Goal: Download file/media

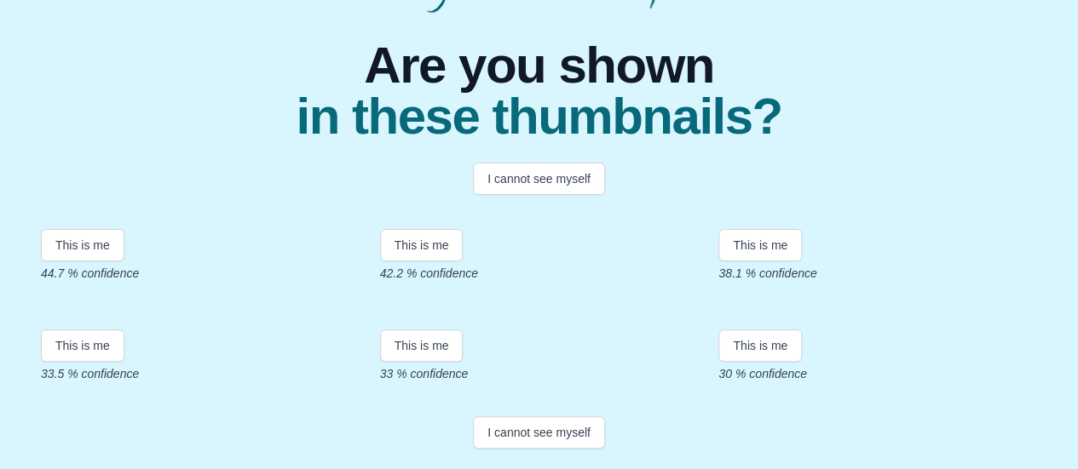
scroll to position [465, 0]
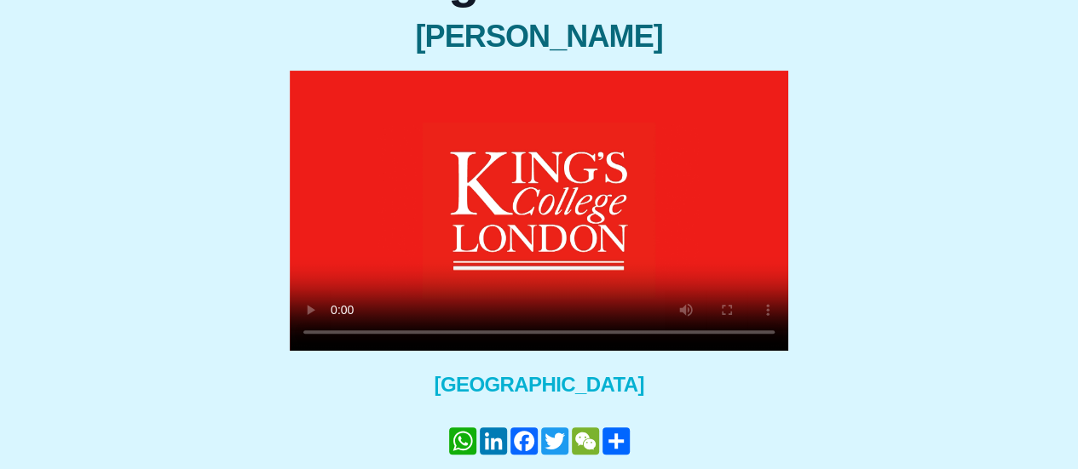
scroll to position [187, 0]
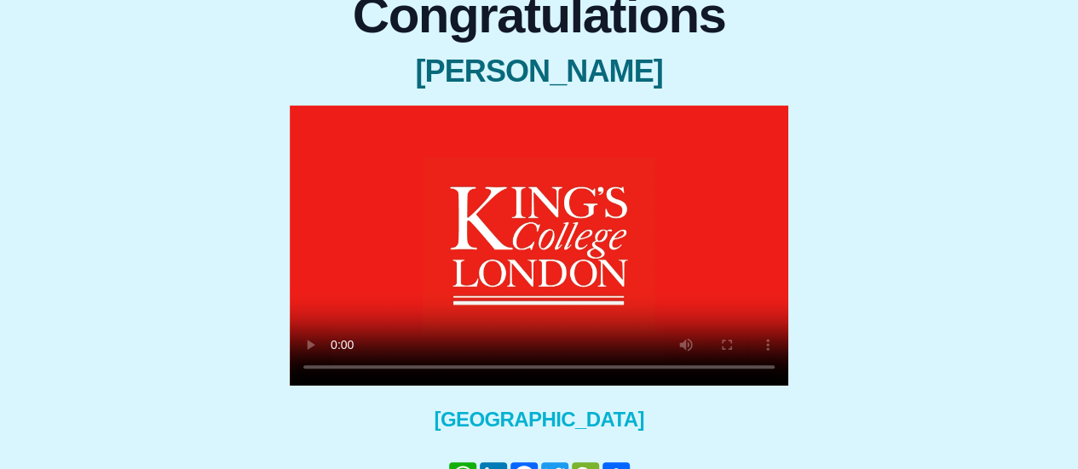
scroll to position [273, 0]
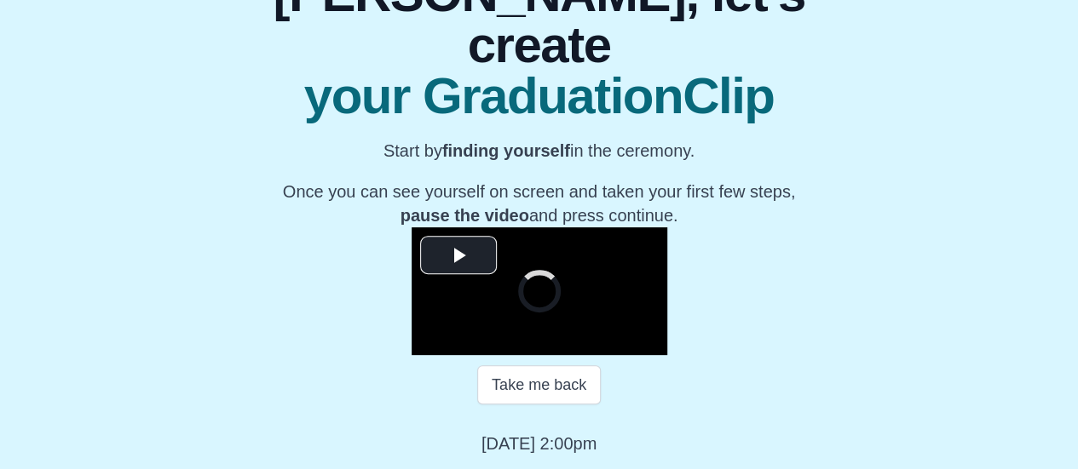
scroll to position [310, 0]
click at [458, 256] on span "Video Player" at bounding box center [458, 256] width 0 height 0
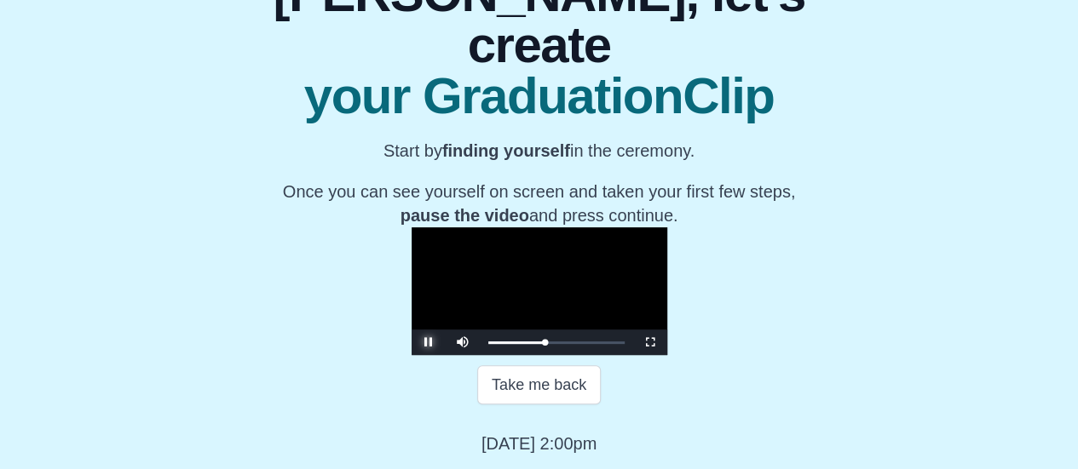
click at [428, 342] on span "Video Player" at bounding box center [428, 342] width 0 height 0
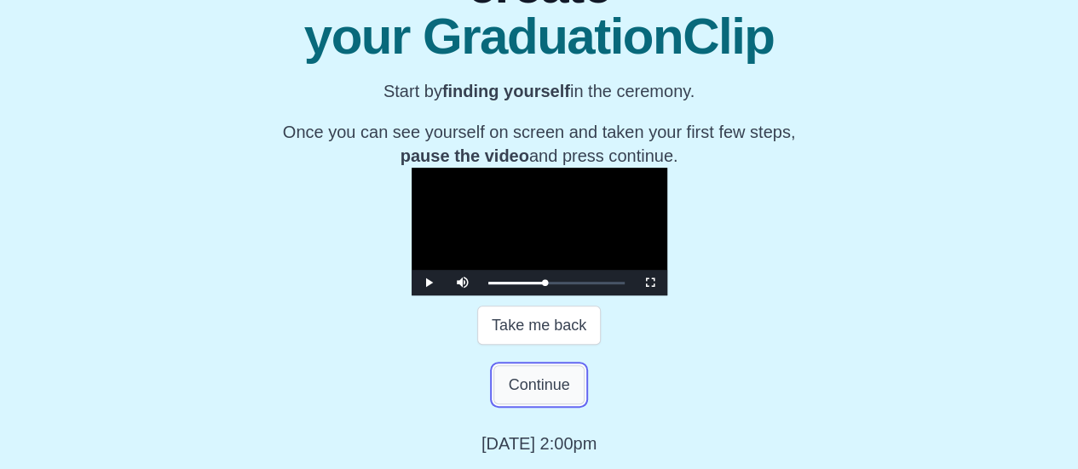
click at [535, 405] on button "Continue" at bounding box center [538, 384] width 90 height 39
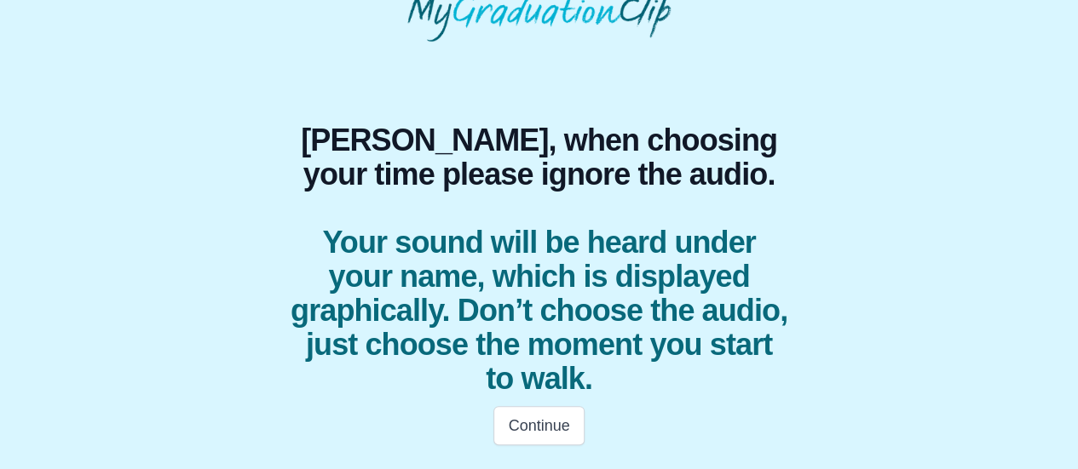
scroll to position [85, 0]
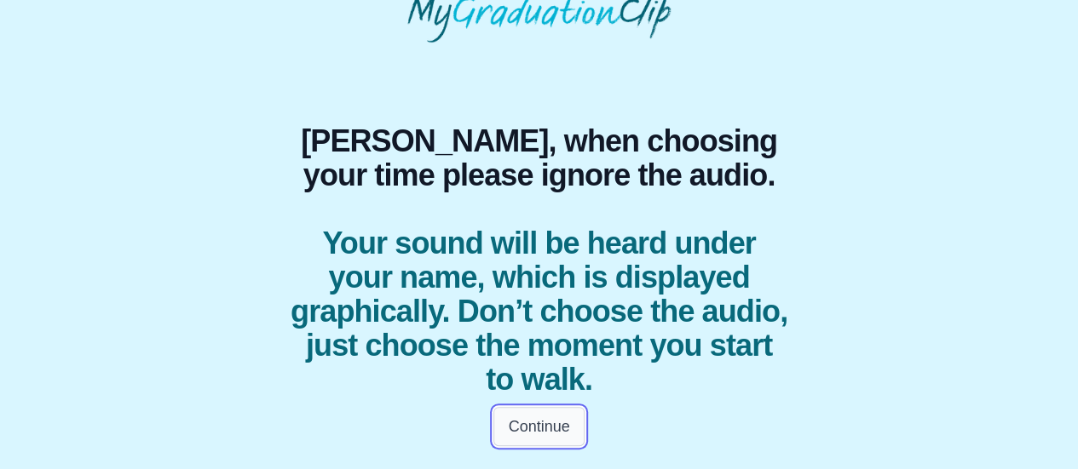
click at [533, 421] on button "Continue" at bounding box center [538, 426] width 90 height 39
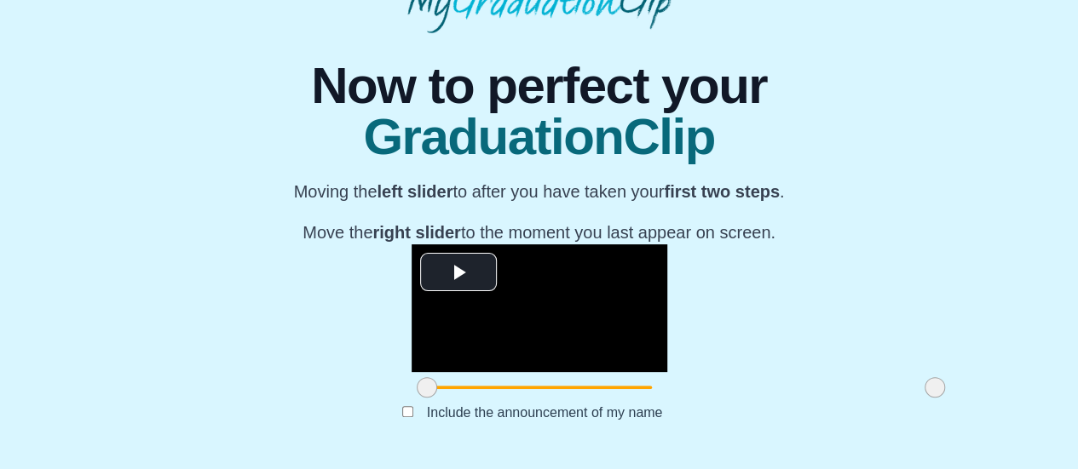
scroll to position [269, 0]
click at [458, 273] on span "Video Player" at bounding box center [458, 273] width 0 height 0
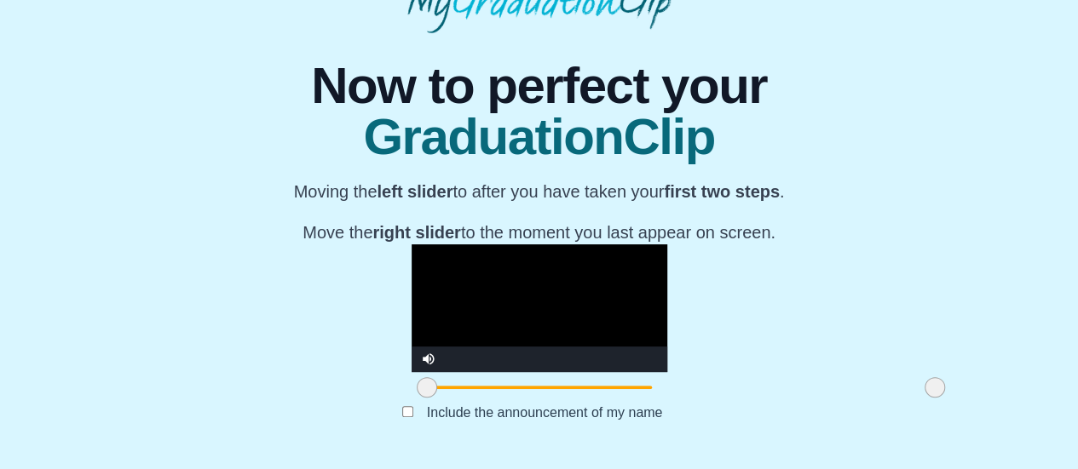
click at [411, 244] on video "Video Player" at bounding box center [539, 308] width 256 height 128
drag, startPoint x: 286, startPoint y: 388, endPoint x: 410, endPoint y: 393, distance: 123.6
click at [540, 393] on span at bounding box center [550, 387] width 20 height 20
drag, startPoint x: 792, startPoint y: 387, endPoint x: 812, endPoint y: 382, distance: 20.2
click at [812, 382] on div "**********" at bounding box center [539, 244] width 1050 height 423
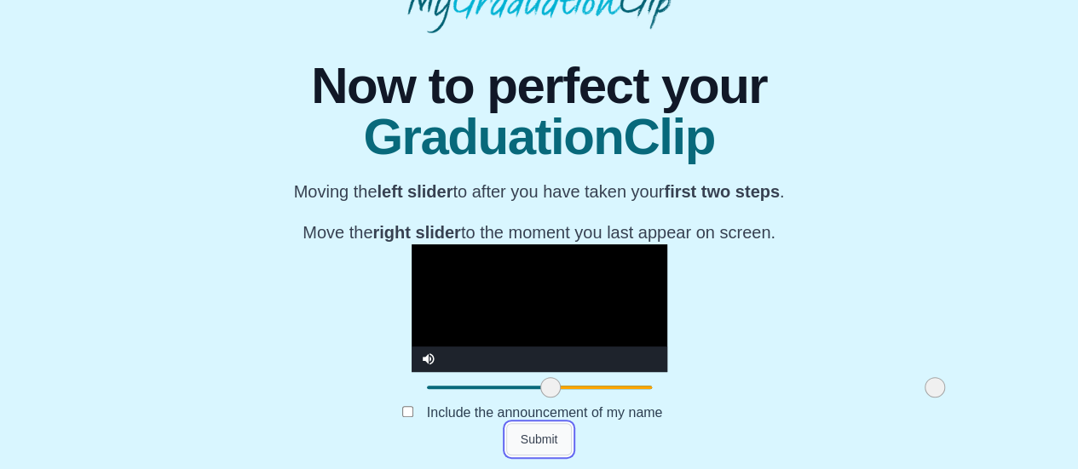
click at [537, 440] on button "Submit" at bounding box center [539, 439] width 66 height 32
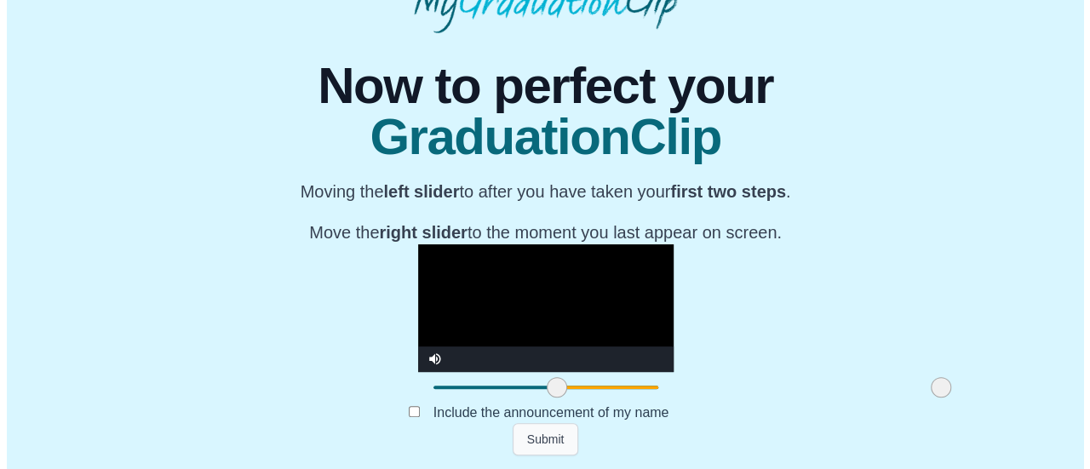
scroll to position [0, 0]
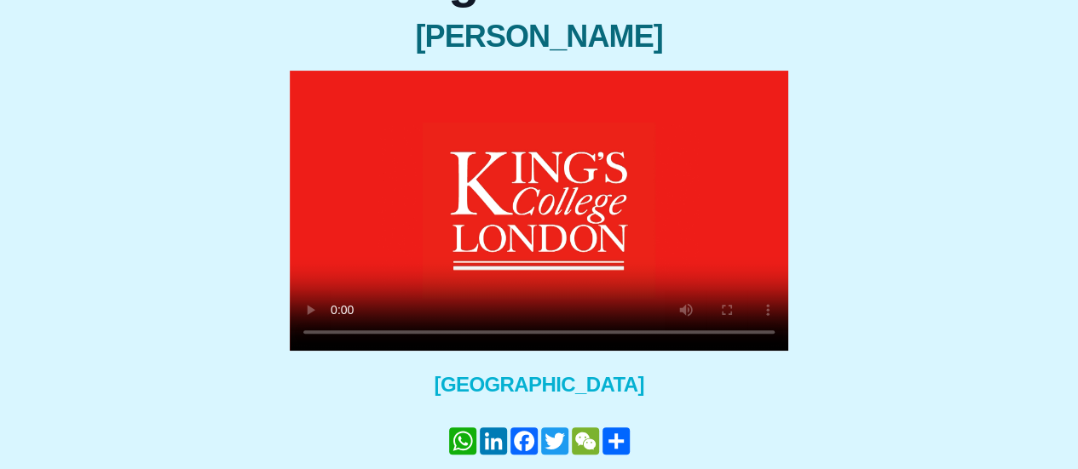
scroll to position [160, 0]
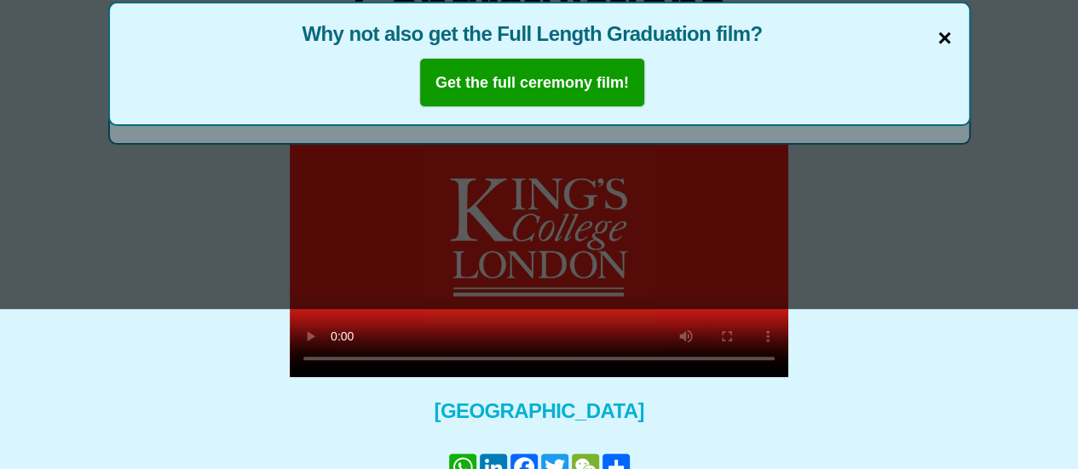
click at [940, 37] on span "×" at bounding box center [944, 38] width 14 height 36
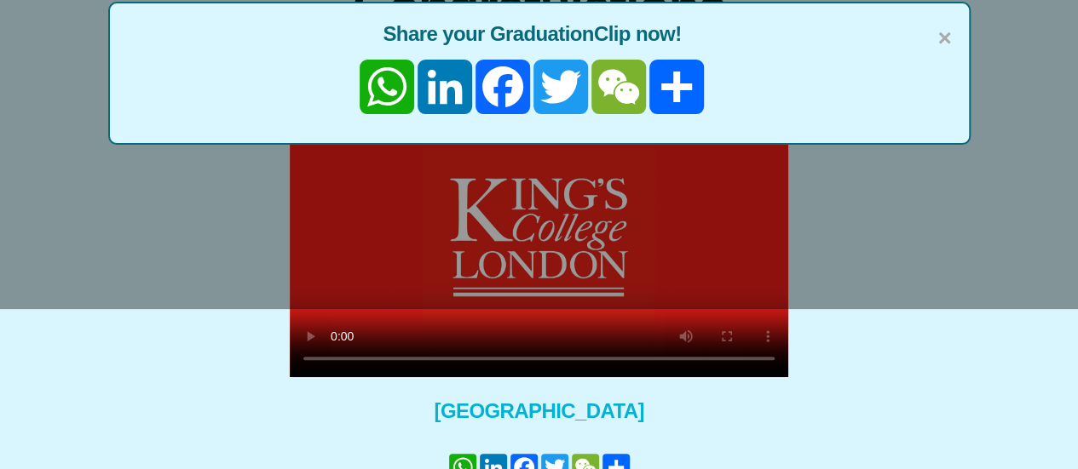
click at [940, 37] on span "×" at bounding box center [944, 38] width 14 height 36
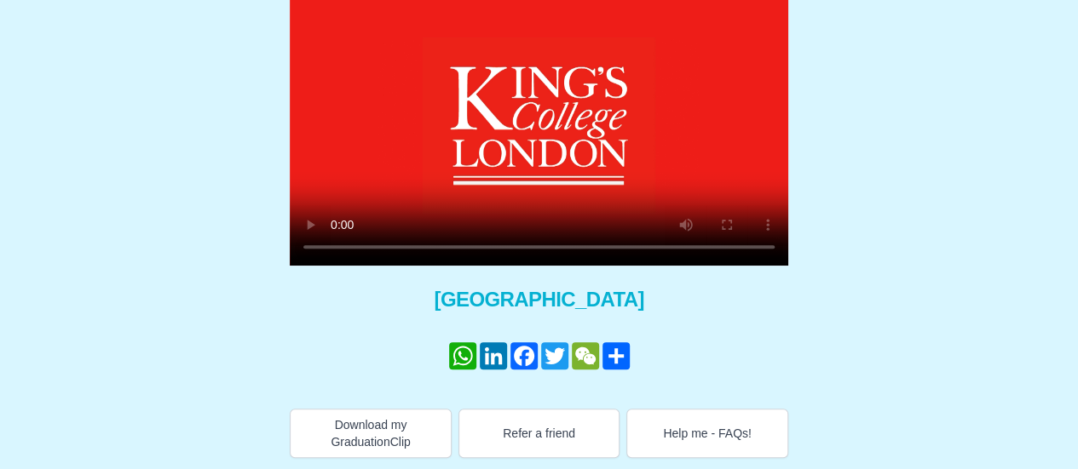
scroll to position [273, 0]
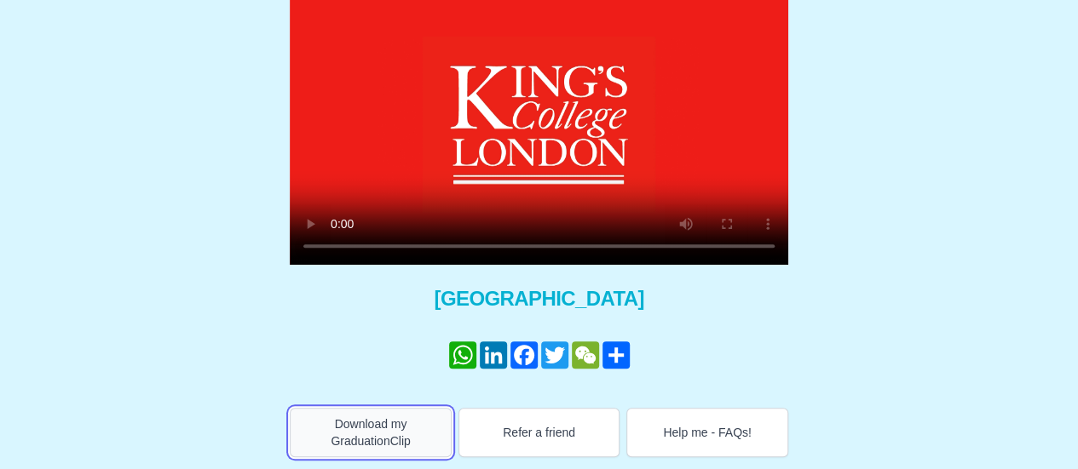
click at [363, 439] on button "Download my GraduationClip" at bounding box center [371, 432] width 162 height 49
